Goal: Information Seeking & Learning: Check status

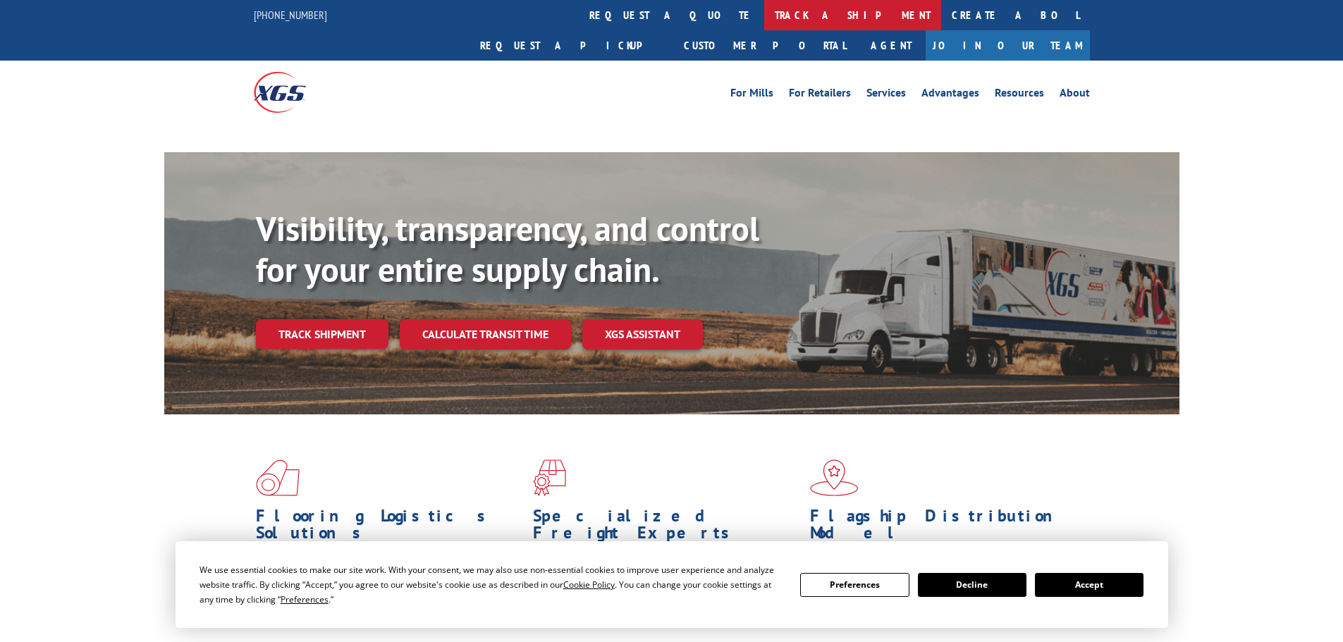
click at [764, 5] on link "track a shipment" at bounding box center [852, 15] width 177 height 30
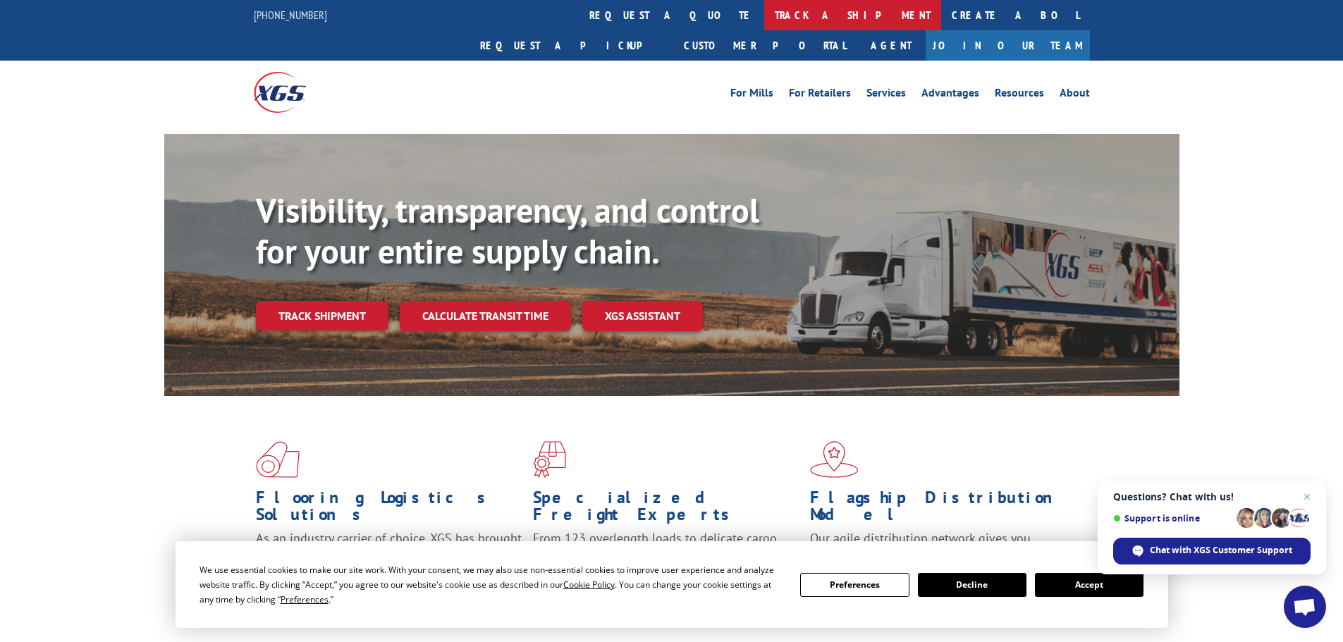
click at [764, 16] on link "track a shipment" at bounding box center [852, 15] width 177 height 30
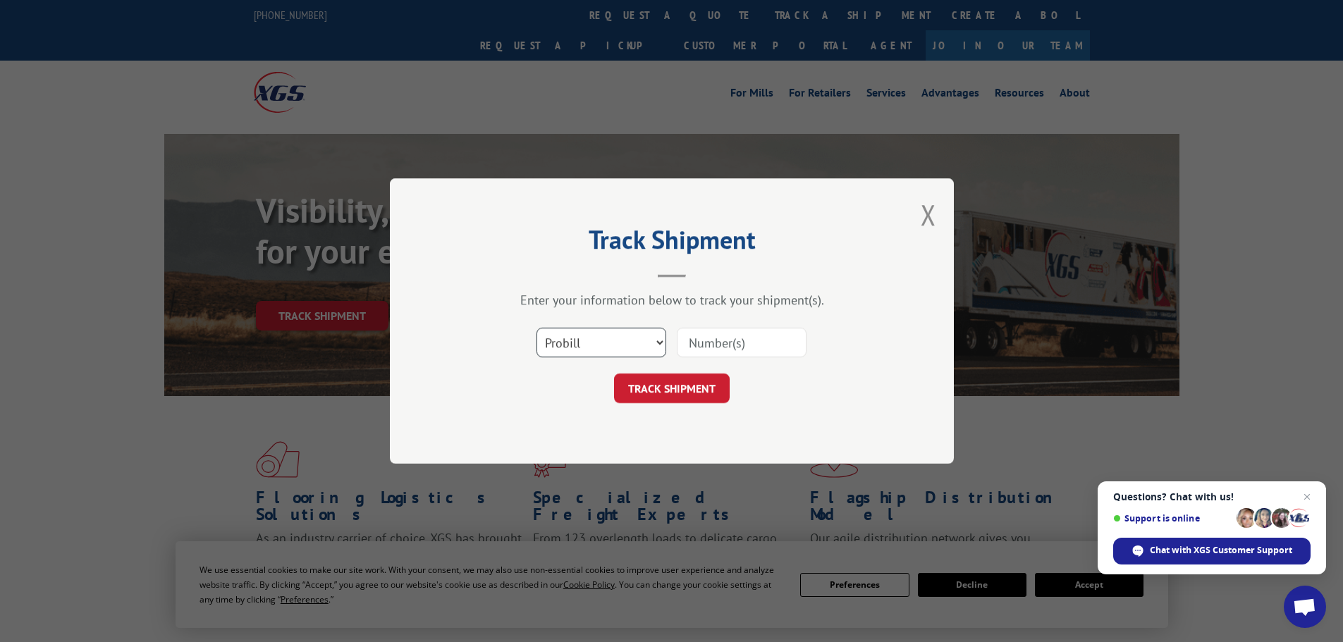
click at [647, 345] on select "Select category... Probill BOL PO" at bounding box center [602, 343] width 130 height 30
select select "bol"
click at [537, 328] on select "Select category... Probill BOL PO" at bounding box center [602, 343] width 130 height 30
click at [732, 359] on div at bounding box center [742, 343] width 130 height 32
click at [735, 348] on input at bounding box center [742, 343] width 130 height 30
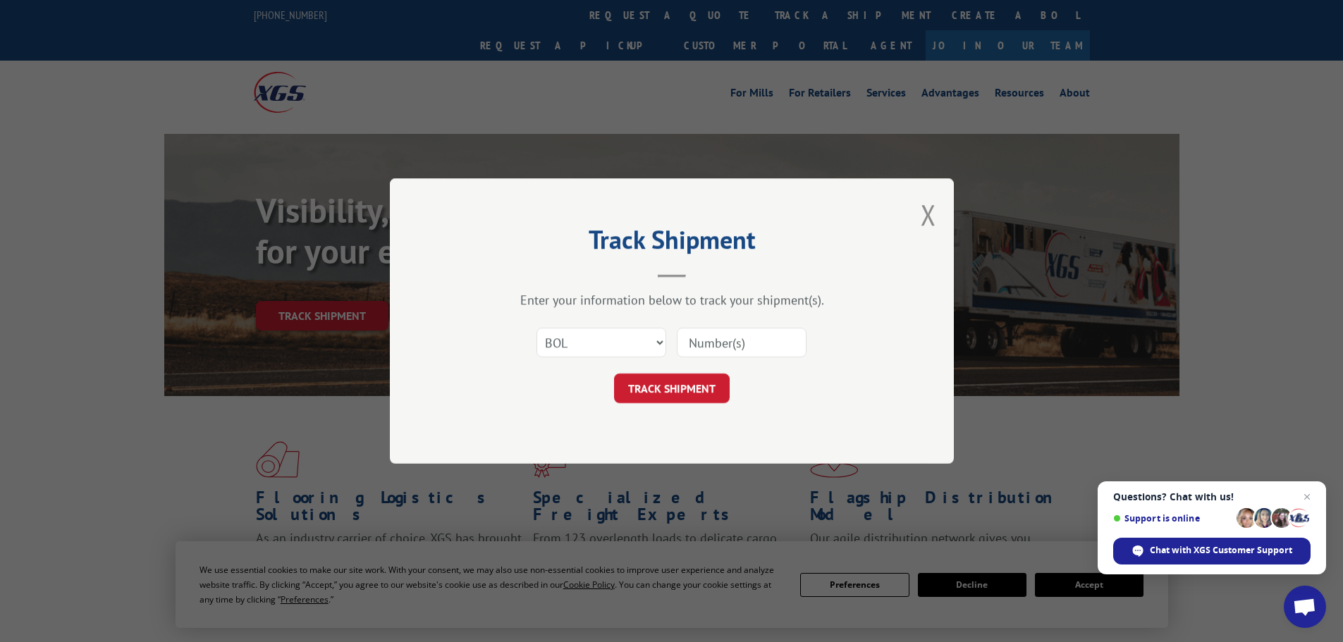
paste input "0894284752"
type input "0894284752"
click at [614, 374] on button "TRACK SHIPMENT" at bounding box center [672, 389] width 116 height 30
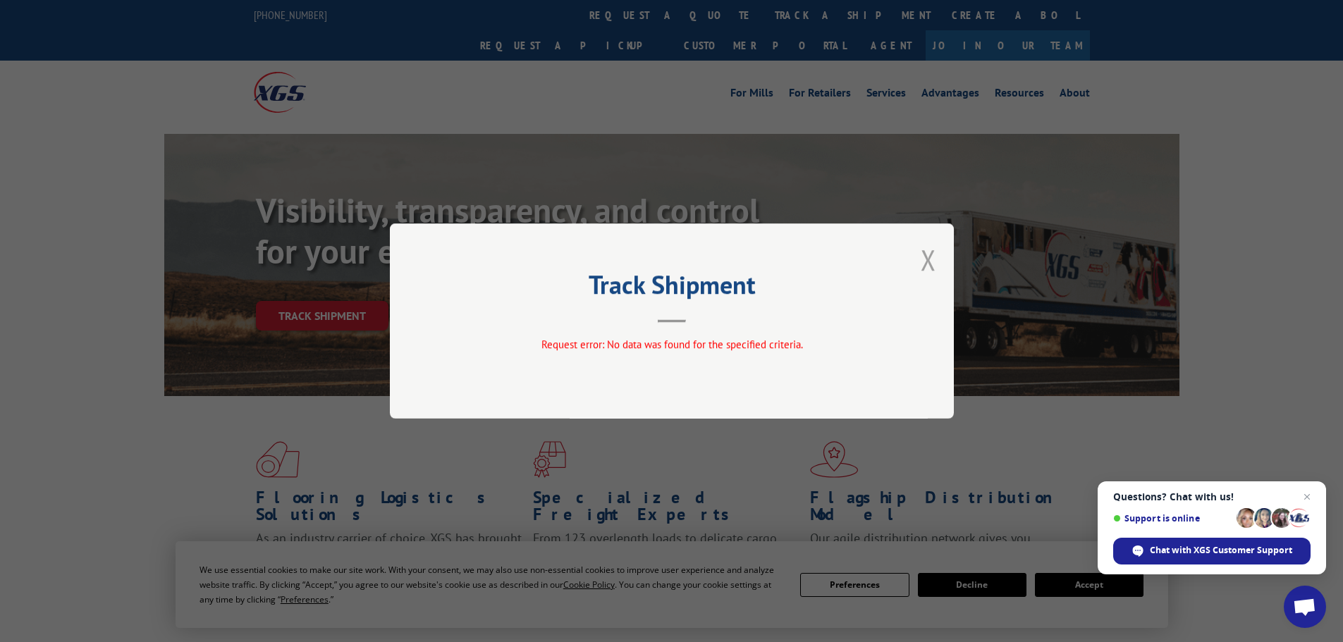
click at [932, 262] on button "Close modal" at bounding box center [929, 259] width 16 height 37
